Goal: Entertainment & Leisure: Consume media (video, audio)

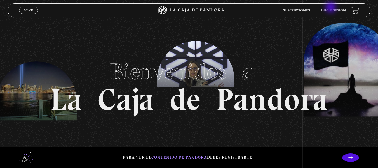
click at [332, 8] on li "Inicie sesión" at bounding box center [333, 10] width 25 height 9
click at [341, 11] on link "Inicie sesión" at bounding box center [333, 10] width 25 height 3
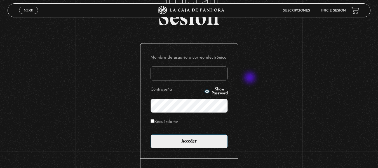
scroll to position [39, 0]
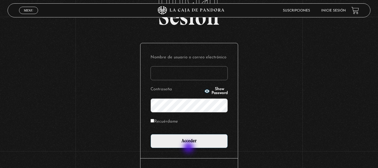
type input "[EMAIL_ADDRESS][DOMAIN_NAME]"
click at [189, 148] on div "Nombre de usuario o correo electrónico lauris91019@gmail.com Contraseña Show Pa…" at bounding box center [189, 100] width 97 height 115
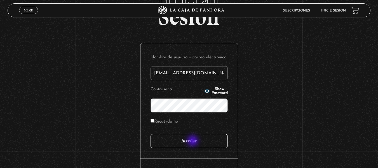
click at [194, 141] on input "Acceder" at bounding box center [189, 141] width 77 height 14
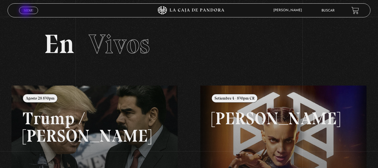
click at [26, 11] on span "Menu" at bounding box center [28, 10] width 9 height 3
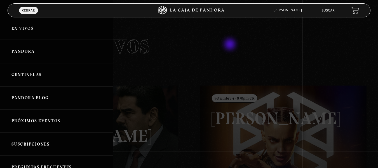
click at [231, 45] on div at bounding box center [189, 84] width 378 height 168
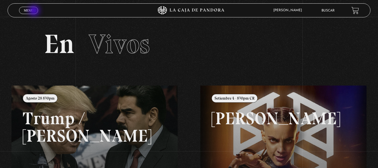
click at [35, 11] on link "Menu Cerrar" at bounding box center [28, 10] width 19 height 7
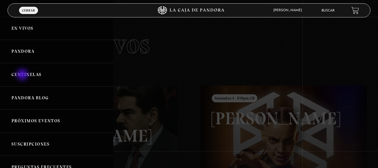
click at [23, 75] on link "Centinelas" at bounding box center [56, 74] width 113 height 23
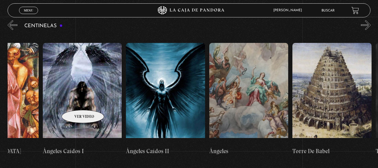
scroll to position [0, 8631]
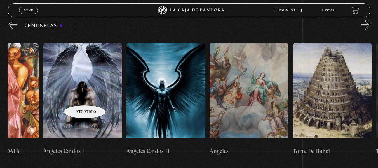
click at [78, 97] on figure at bounding box center [82, 93] width 79 height 101
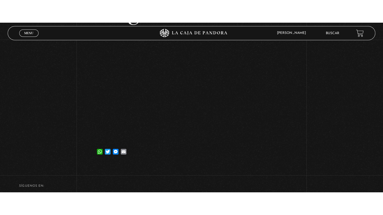
scroll to position [71, 0]
